Goal: Check status: Check status

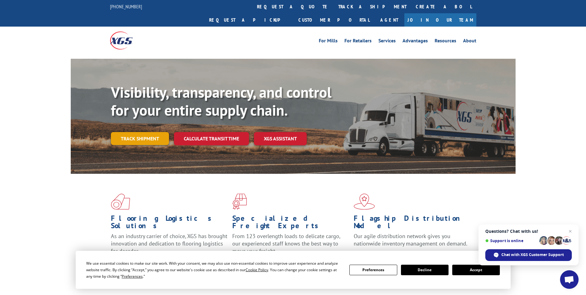
click at [137, 132] on link "Track shipment" at bounding box center [140, 138] width 58 height 13
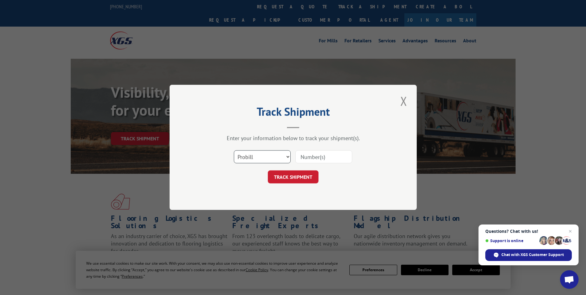
click at [244, 156] on select "Select category... Probill BOL PO" at bounding box center [262, 156] width 57 height 13
select select "bol"
click at [234, 150] on select "Select category... Probill BOL PO" at bounding box center [262, 156] width 57 height 13
click at [317, 157] on input at bounding box center [323, 156] width 57 height 13
paste input "-5937179"
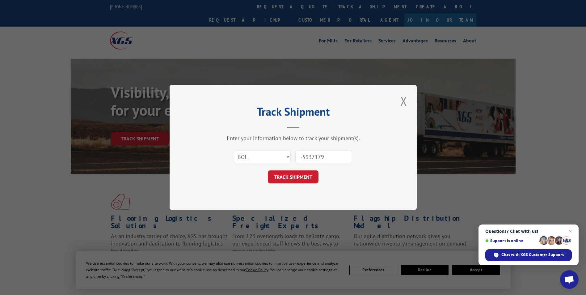
click at [304, 158] on input "-5937179" at bounding box center [323, 156] width 57 height 13
click at [302, 159] on input "-5937179" at bounding box center [323, 156] width 57 height 13
type input "5937179"
click at [298, 180] on button "TRACK SHIPMENT" at bounding box center [293, 177] width 51 height 13
